Goal: Transaction & Acquisition: Purchase product/service

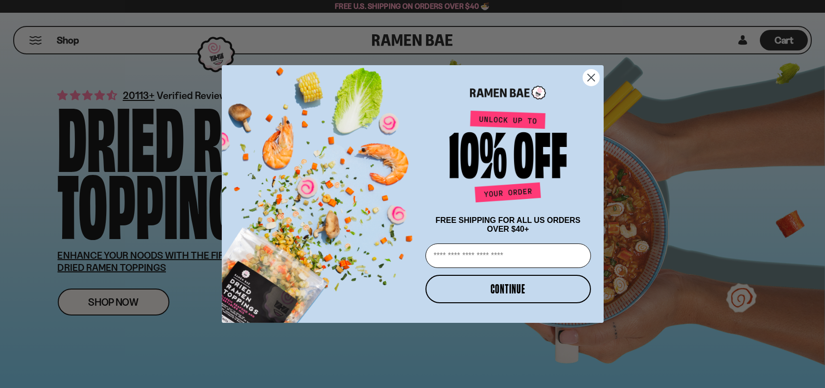
click at [590, 74] on icon "Close dialog" at bounding box center [591, 77] width 7 height 7
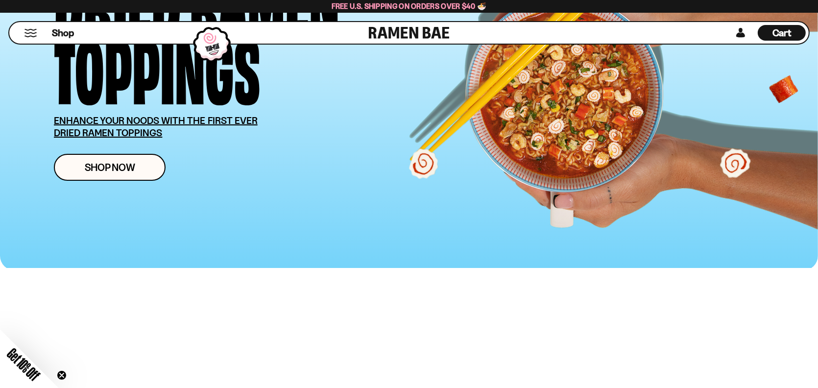
scroll to position [147, 0]
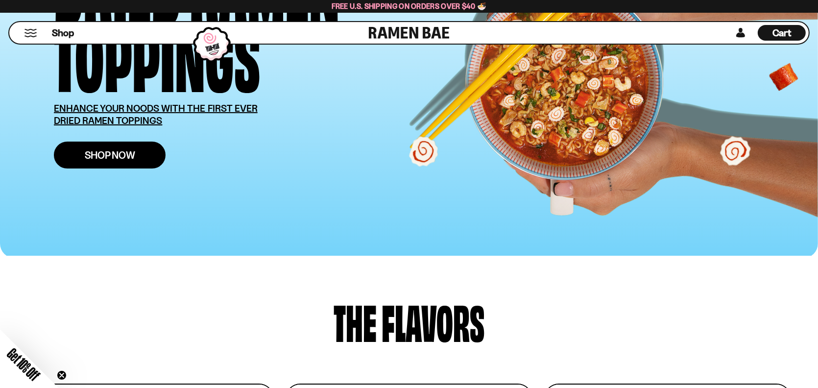
click at [93, 150] on span "Shop Now" at bounding box center [110, 155] width 50 height 10
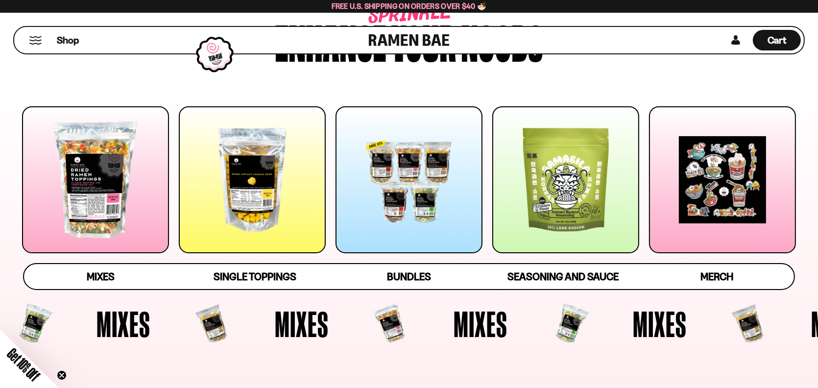
scroll to position [98, 0]
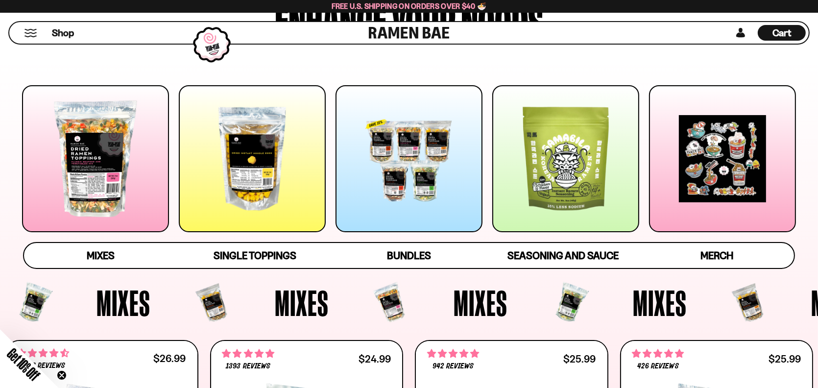
click at [105, 159] on div at bounding box center [95, 158] width 147 height 147
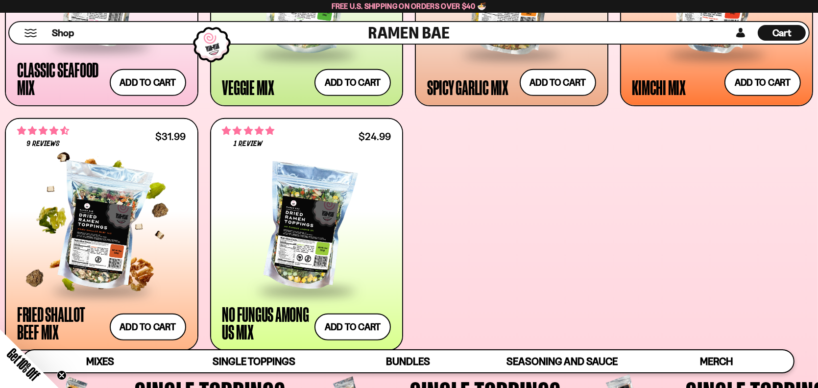
scroll to position [588, 0]
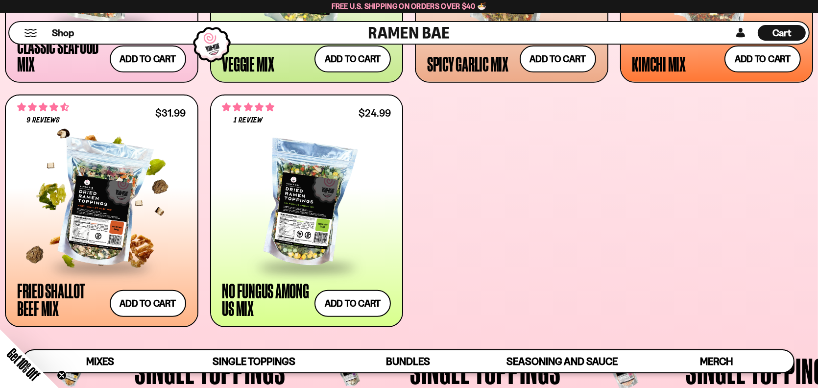
click at [106, 216] on div at bounding box center [101, 204] width 169 height 124
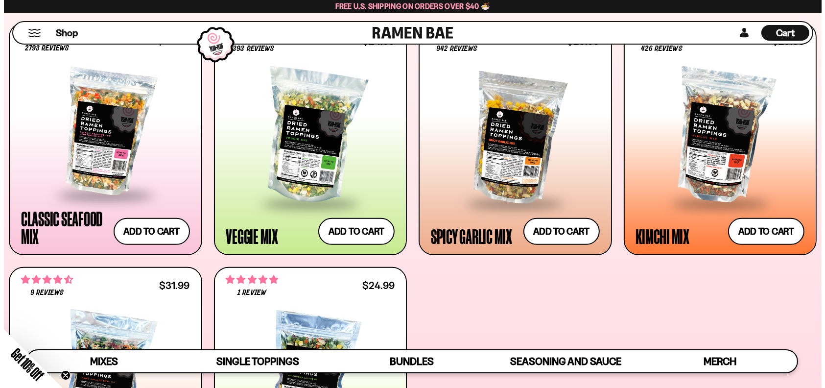
scroll to position [392, 0]
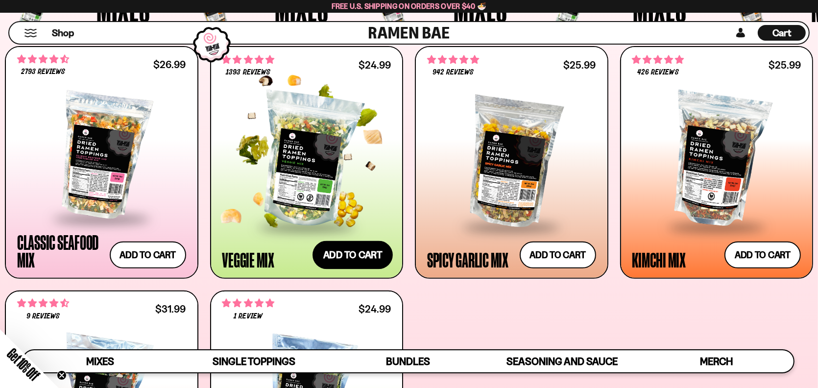
click at [336, 255] on button "Add to cart Add — Regular price $24.99 Regular price Sale price $24.99 Unit pri…" at bounding box center [352, 254] width 80 height 28
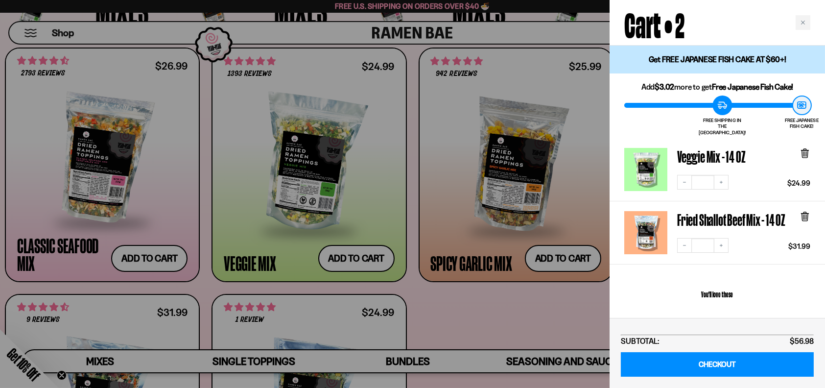
click at [562, 308] on div at bounding box center [412, 194] width 825 height 388
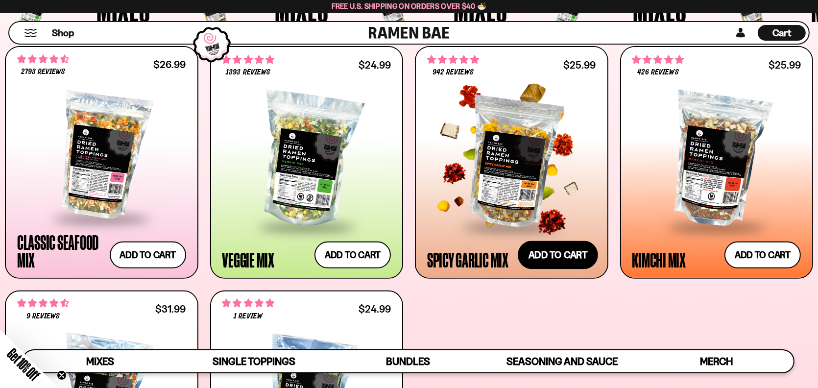
click at [559, 257] on button "Add to cart Add — Regular price $25.99 Regular price Sale price $25.99 Unit pri…" at bounding box center [558, 254] width 80 height 28
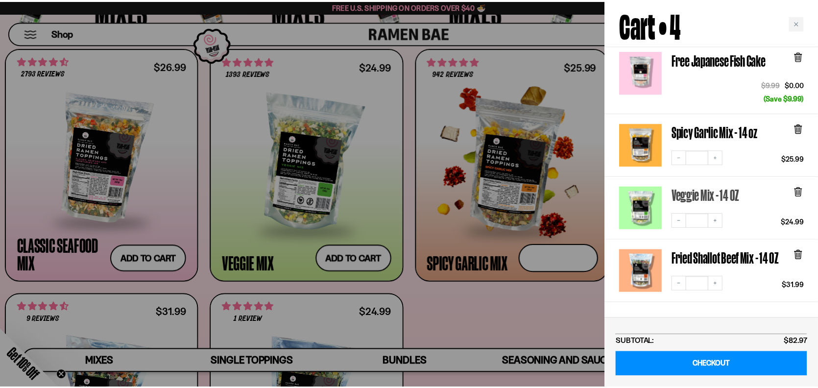
scroll to position [98, 0]
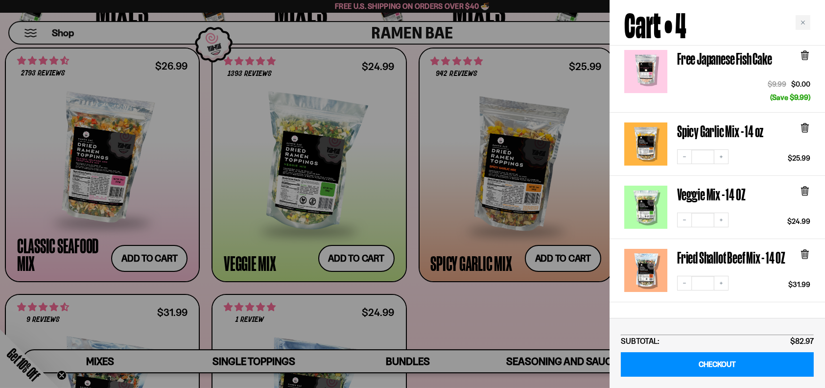
click at [563, 315] on div at bounding box center [412, 194] width 825 height 388
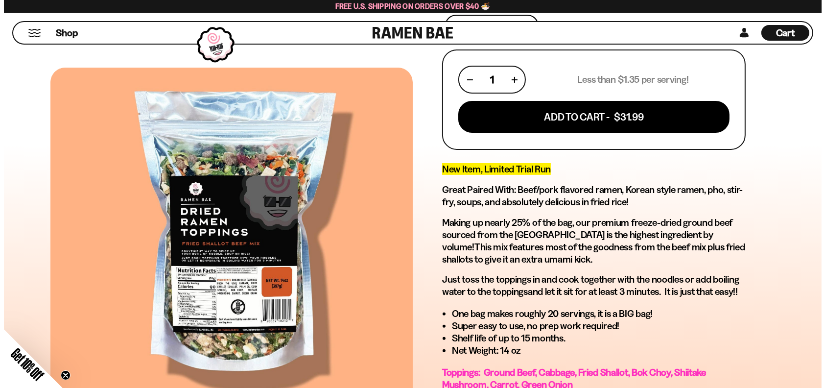
scroll to position [392, 0]
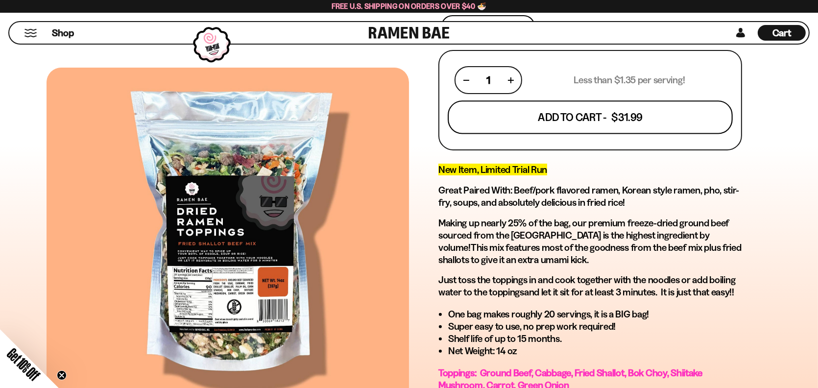
click at [598, 119] on button "Add To Cart - $31.99" at bounding box center [590, 117] width 285 height 33
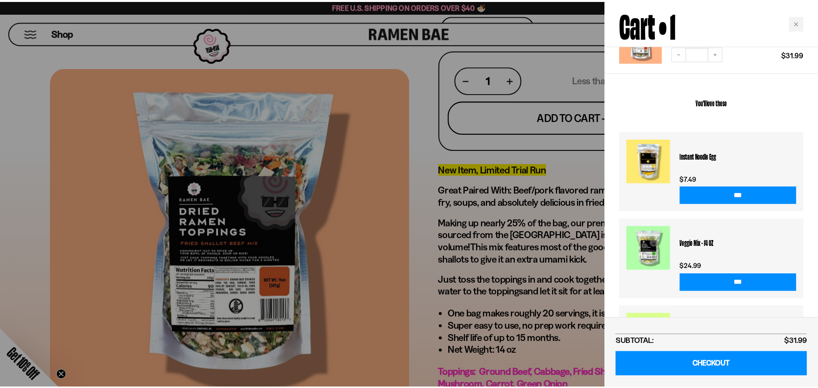
scroll to position [147, 0]
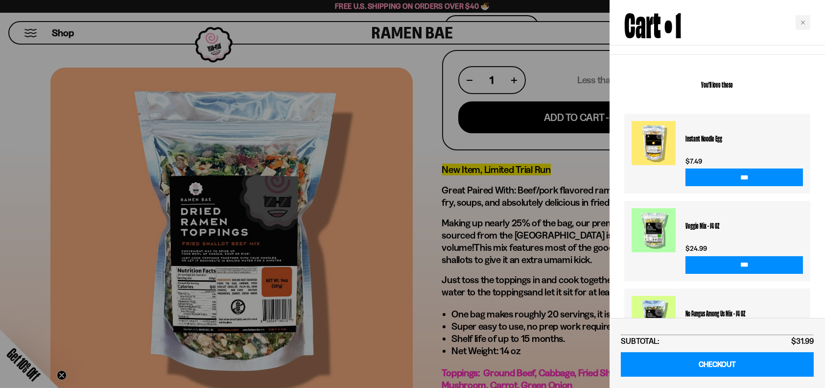
click at [417, 208] on div at bounding box center [412, 194] width 825 height 388
